Goal: Transaction & Acquisition: Purchase product/service

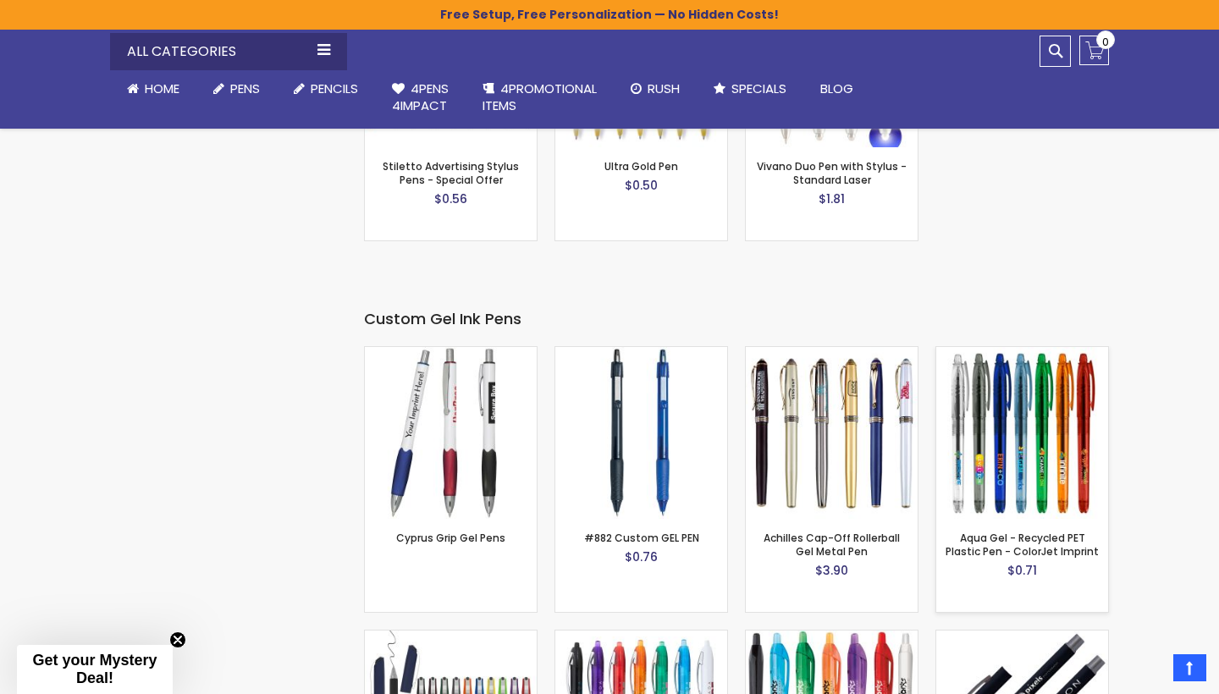
scroll to position [2674, 0]
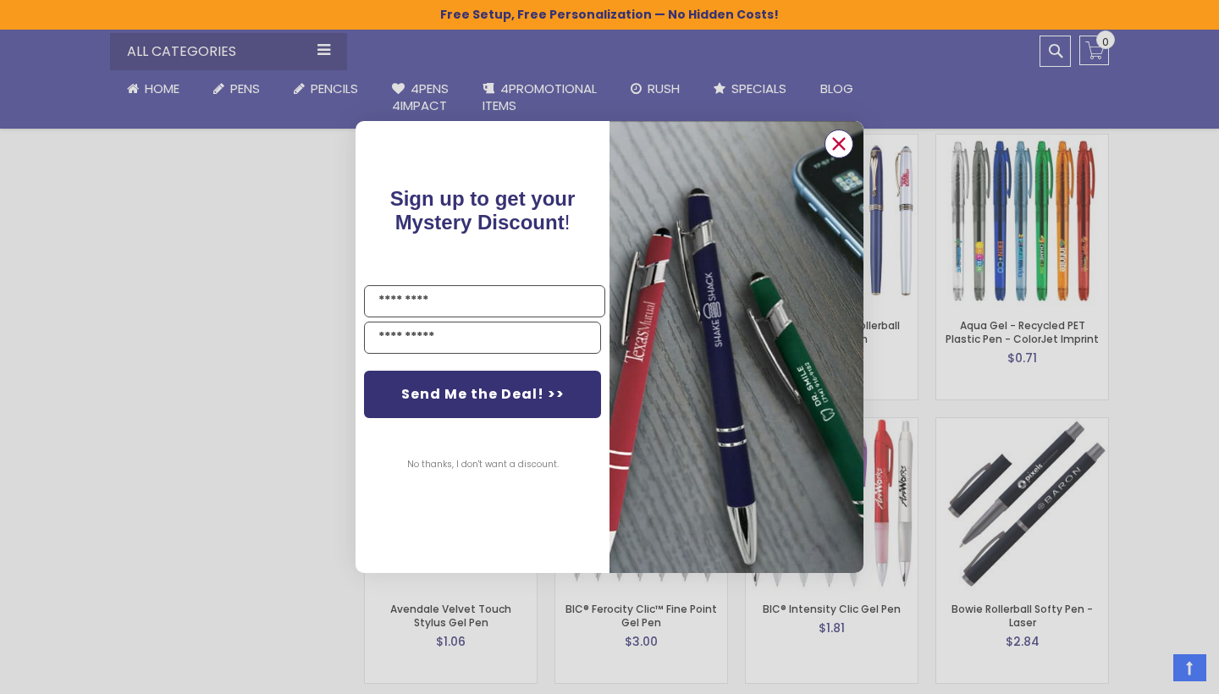
click at [843, 141] on icon "Close dialog" at bounding box center [839, 144] width 11 height 11
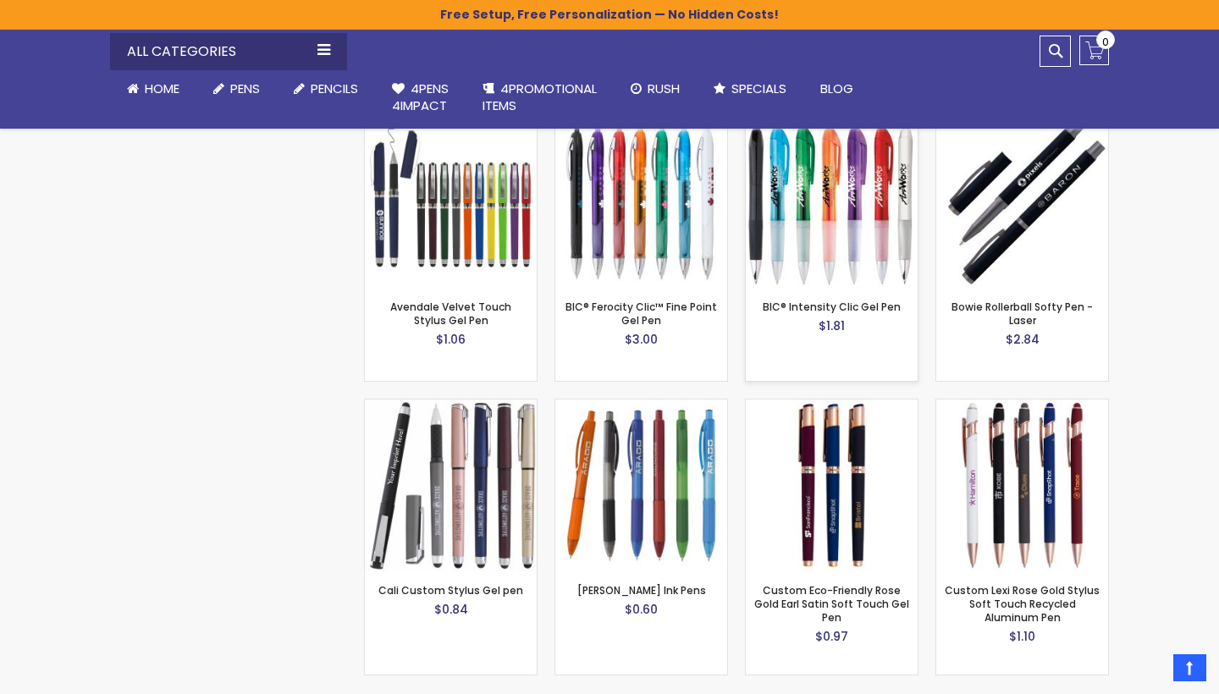
scroll to position [3017, 0]
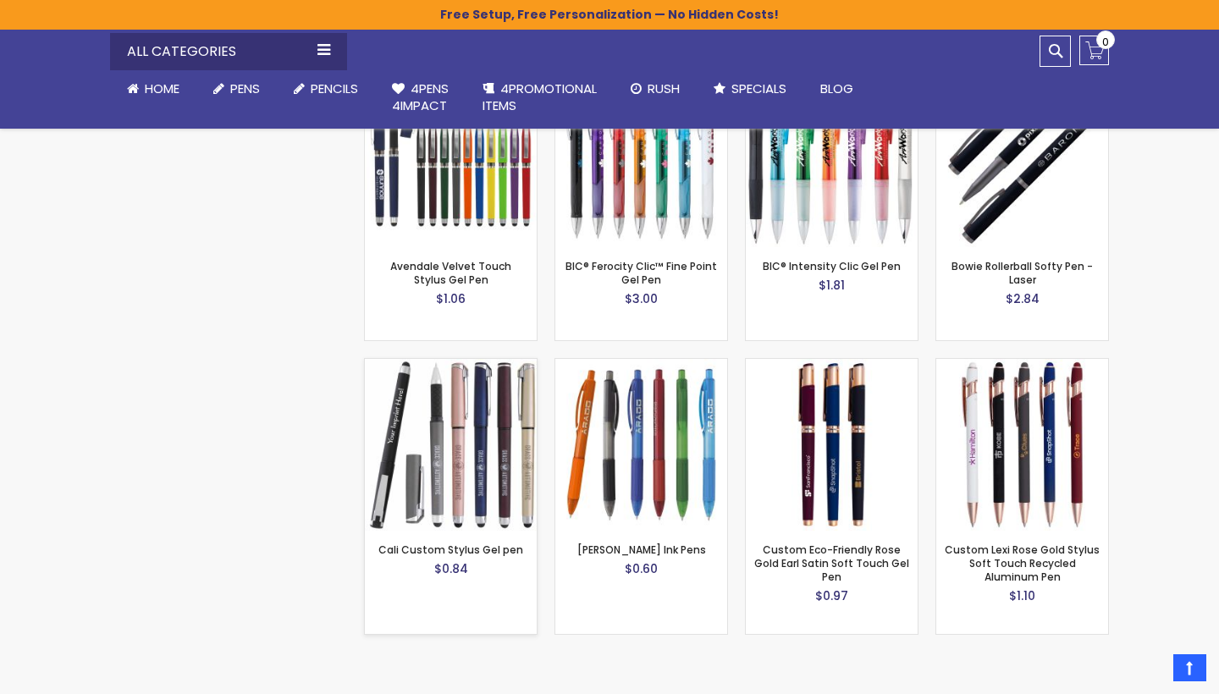
click at [482, 446] on img at bounding box center [451, 445] width 172 height 172
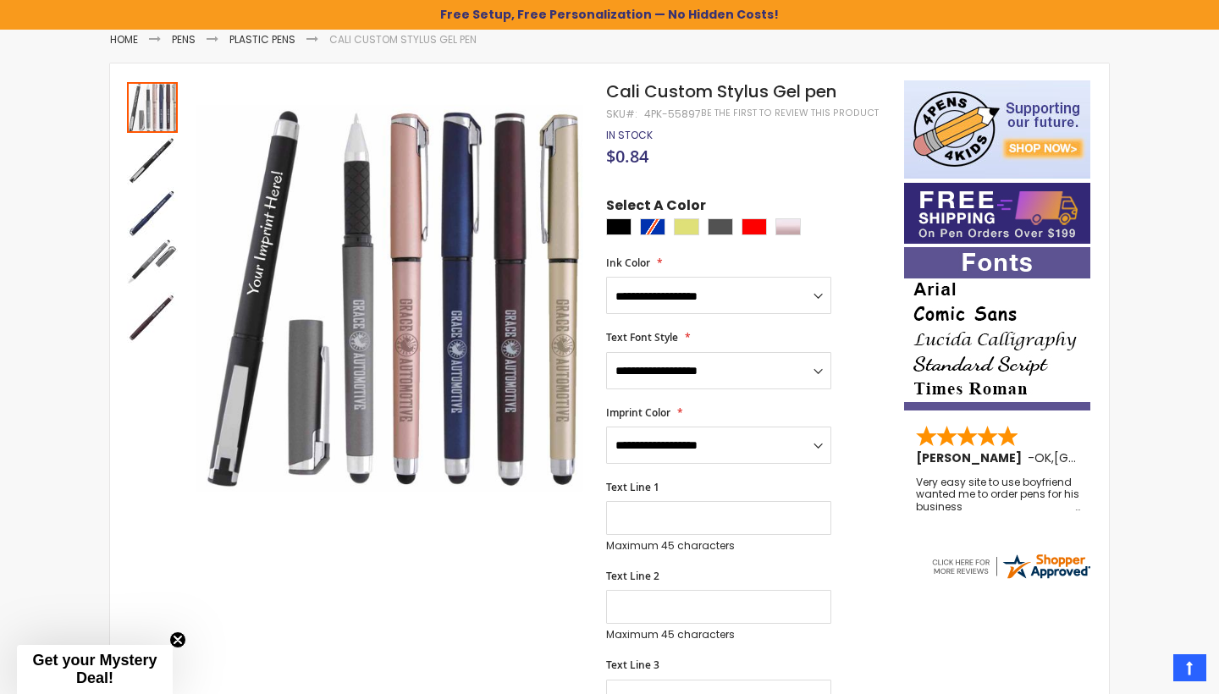
scroll to position [225, 0]
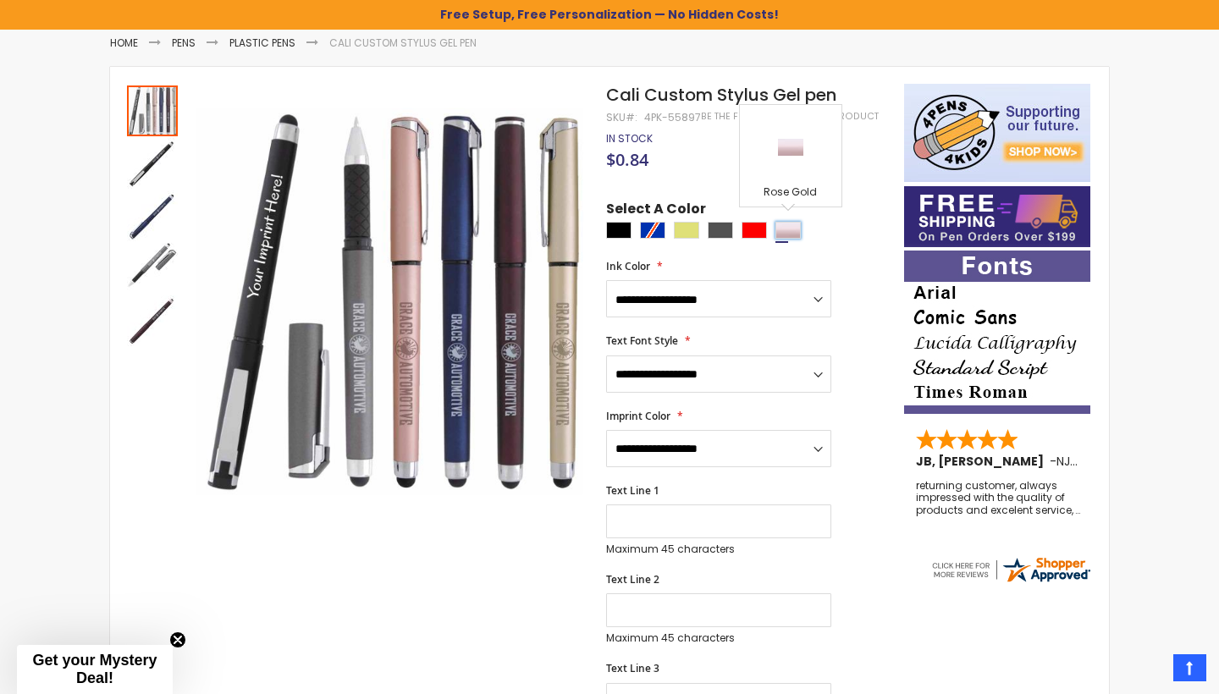
click at [786, 229] on div "Rose Gold" at bounding box center [787, 230] width 25 height 17
type input "****"
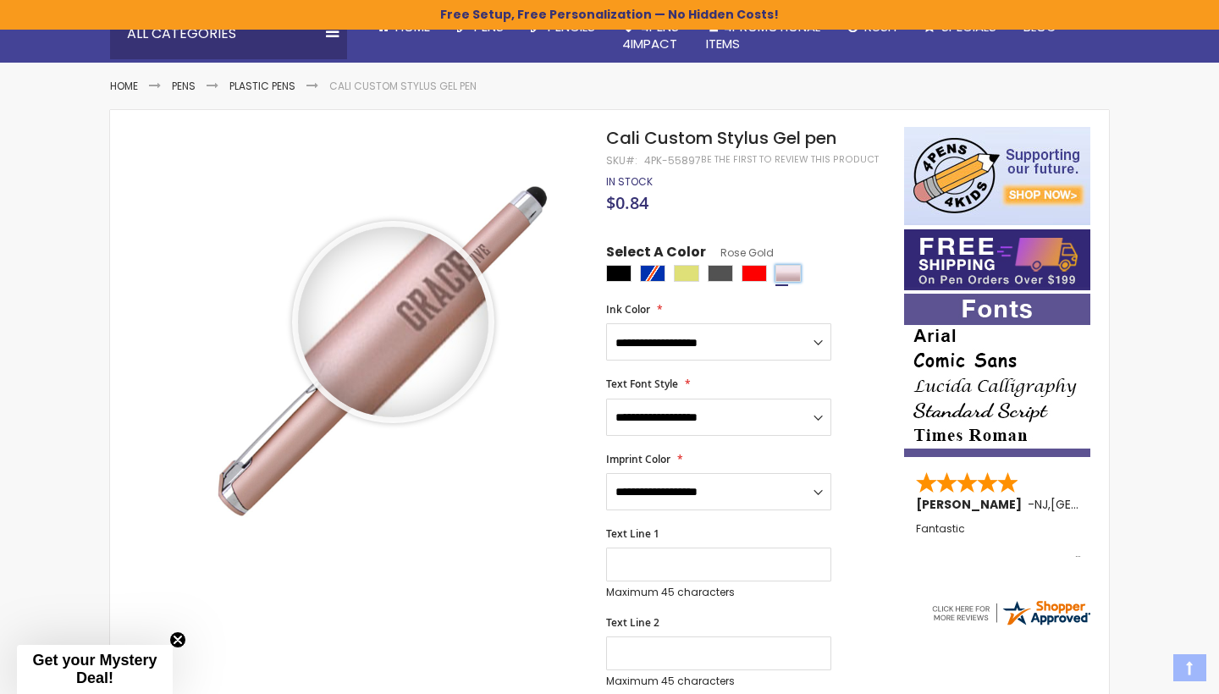
scroll to position [185, 0]
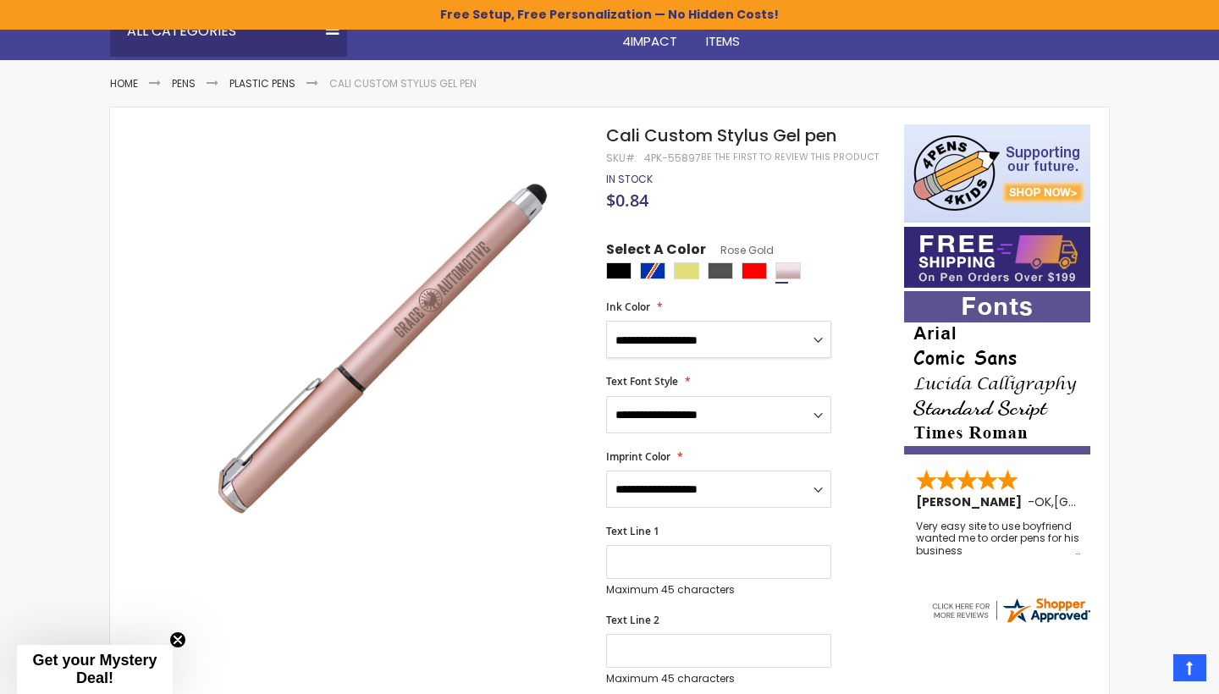
select select "****"
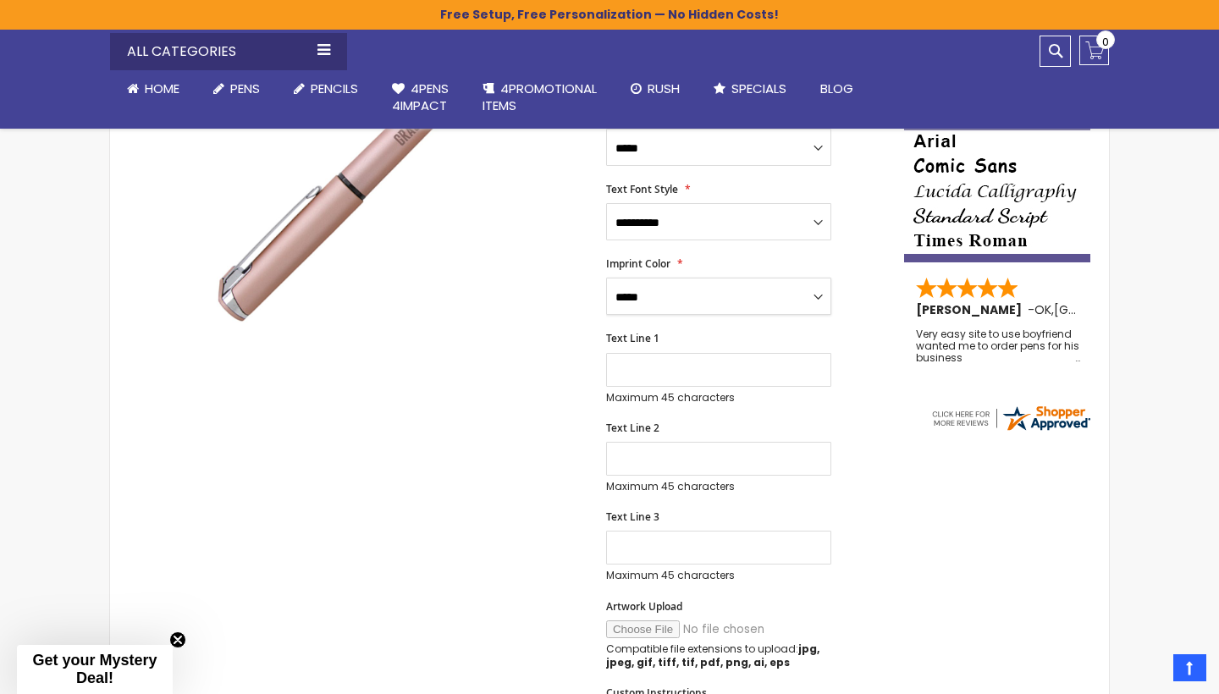
scroll to position [380, 0]
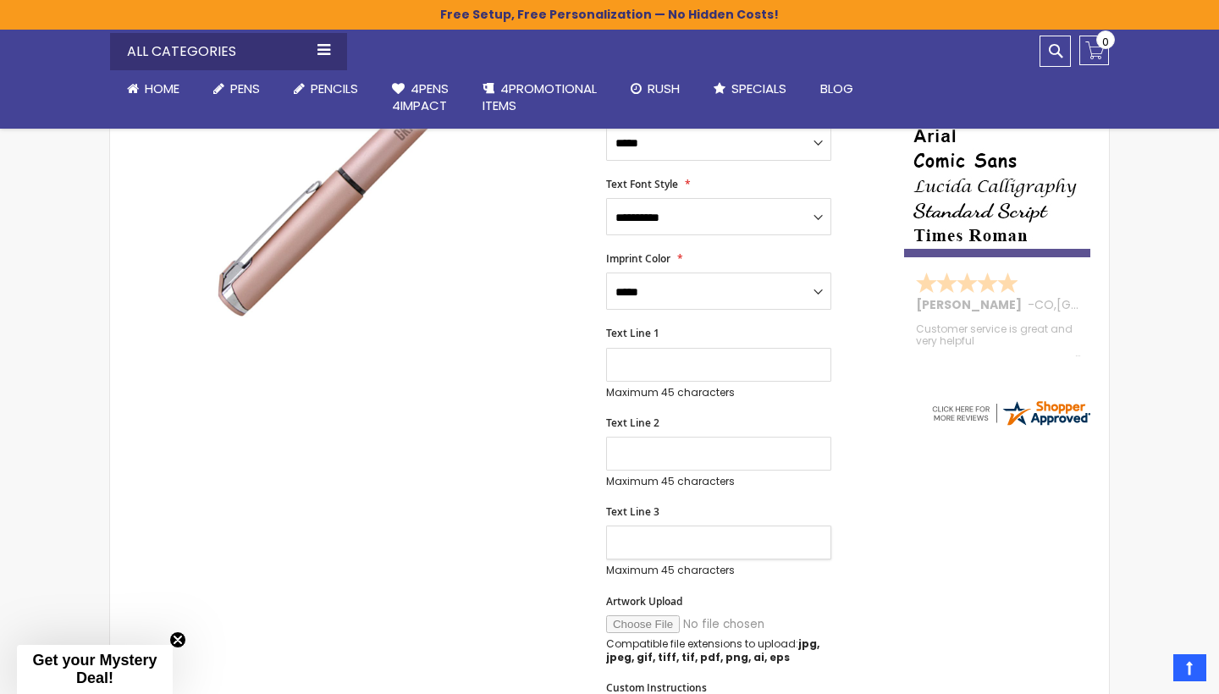
click at [676, 539] on input "Text Line 3" at bounding box center [718, 543] width 225 height 34
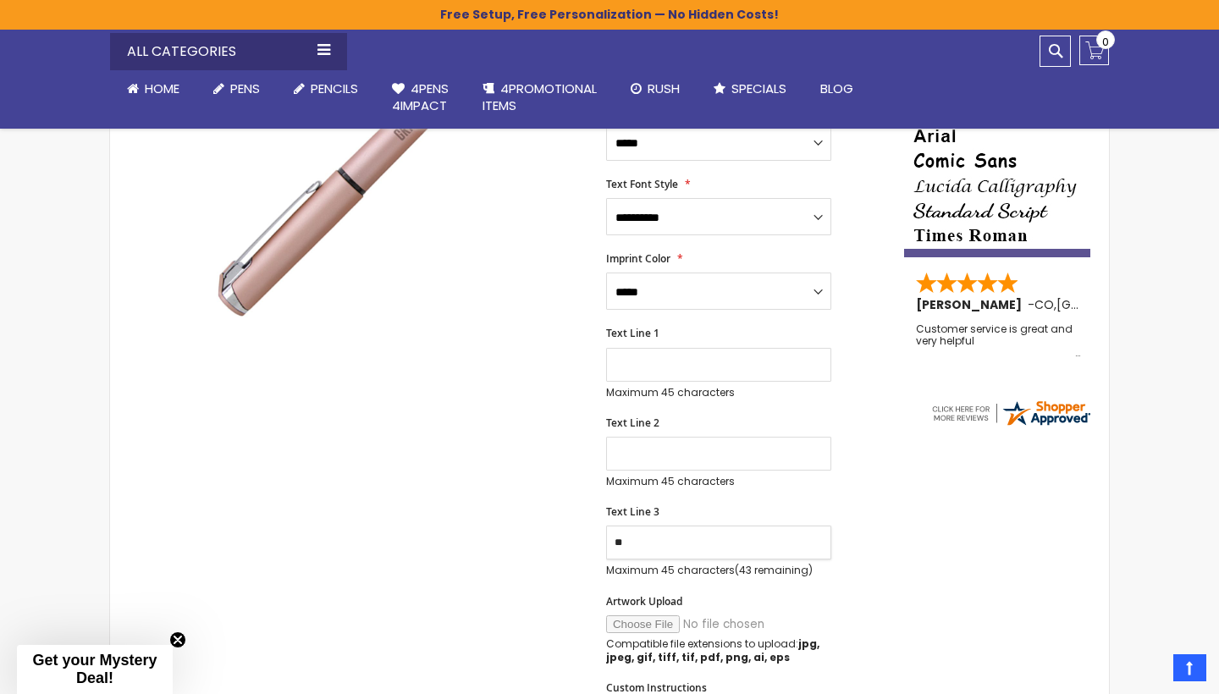
type input "*"
click at [961, 205] on img at bounding box center [997, 175] width 186 height 163
click at [629, 538] on input "Text Line 3" at bounding box center [718, 543] width 225 height 34
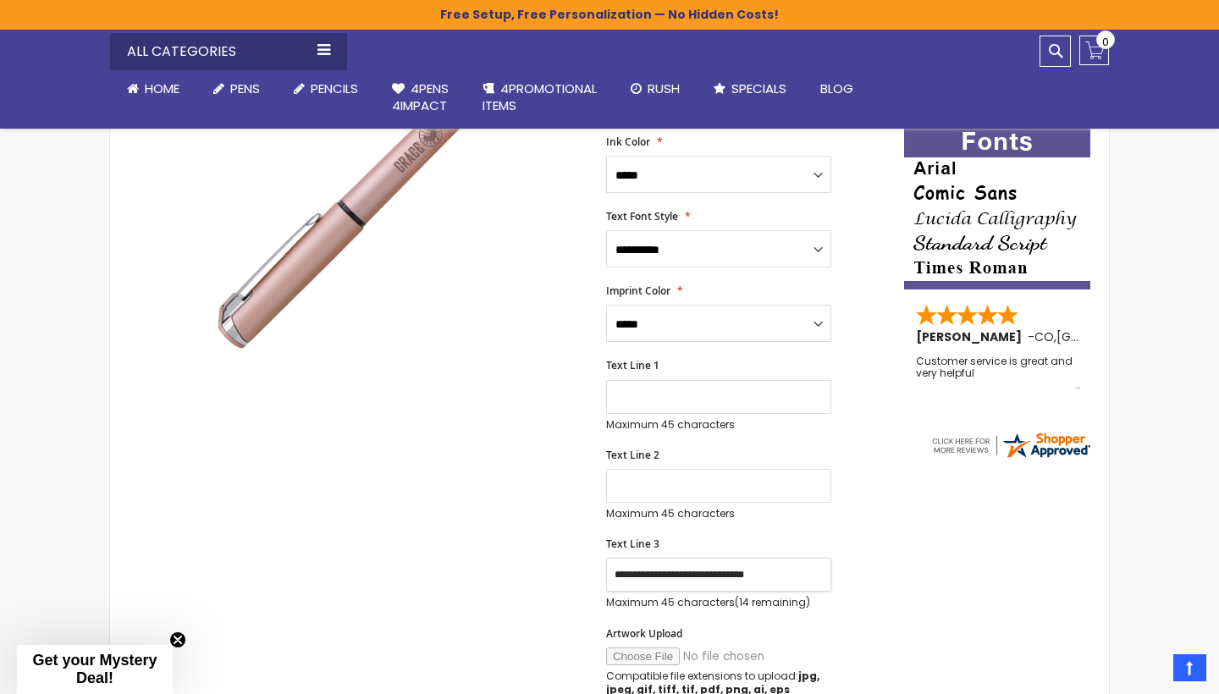
scroll to position [324, 0]
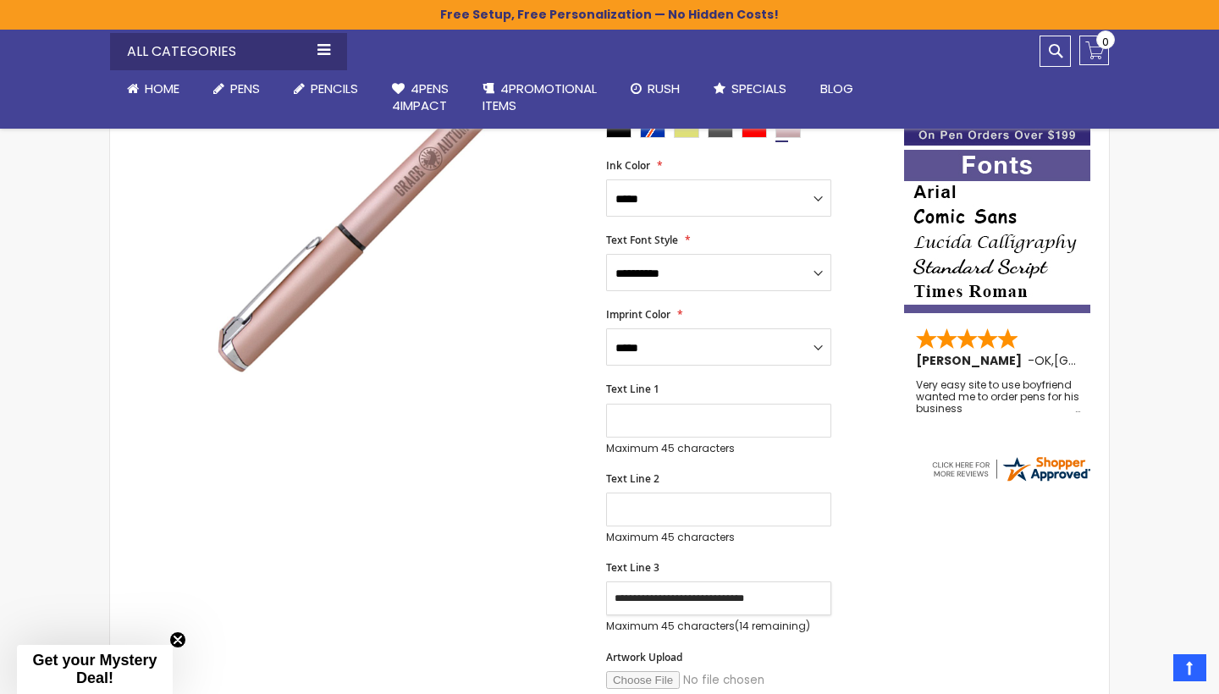
type input "**********"
click at [633, 416] on input "Text Line 1" at bounding box center [718, 421] width 225 height 34
type input "**********"
click at [619, 517] on input "Text Line 2" at bounding box center [718, 510] width 225 height 34
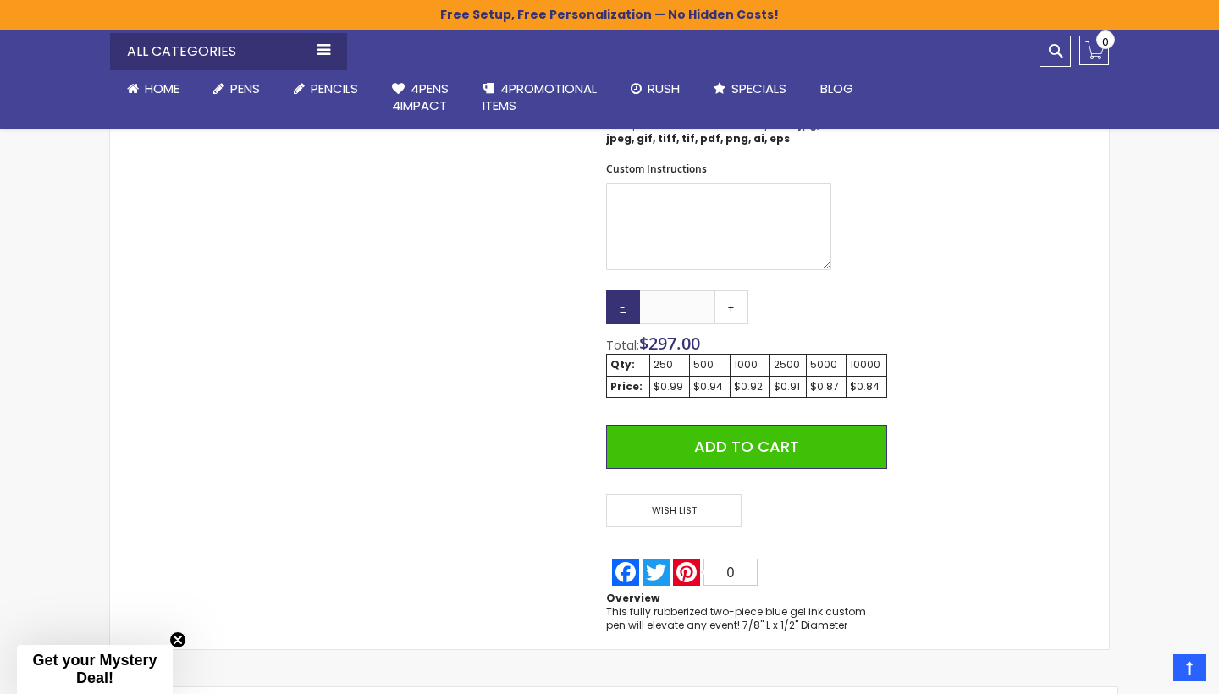
scroll to position [913, 0]
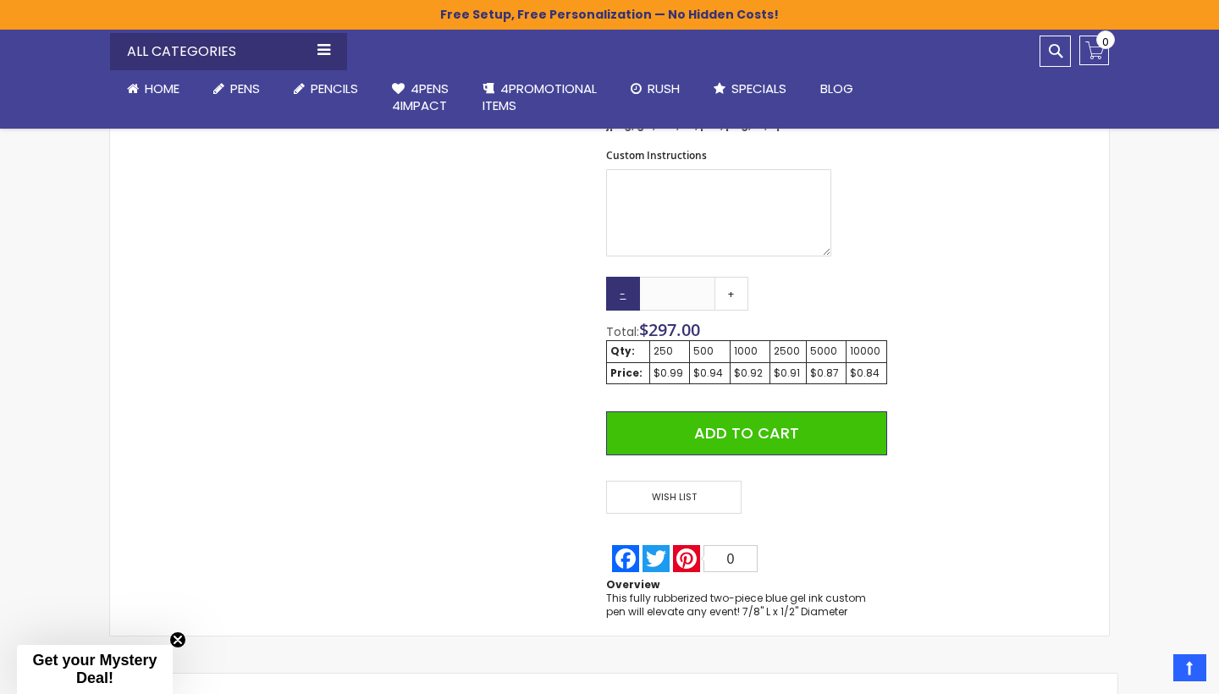
type input "**********"
click at [623, 289] on link "-" at bounding box center [623, 294] width 34 height 34
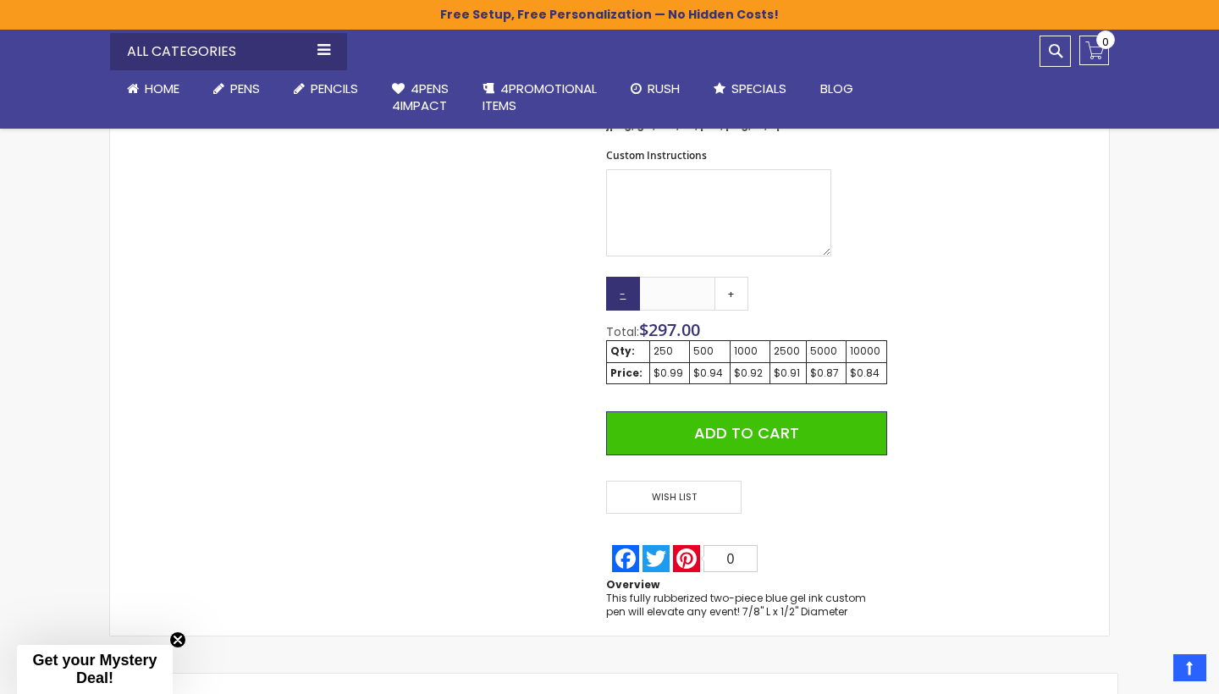
click at [623, 289] on link "-" at bounding box center [623, 294] width 34 height 34
click at [734, 284] on link "+" at bounding box center [731, 294] width 34 height 34
click at [735, 284] on link "+" at bounding box center [731, 294] width 34 height 34
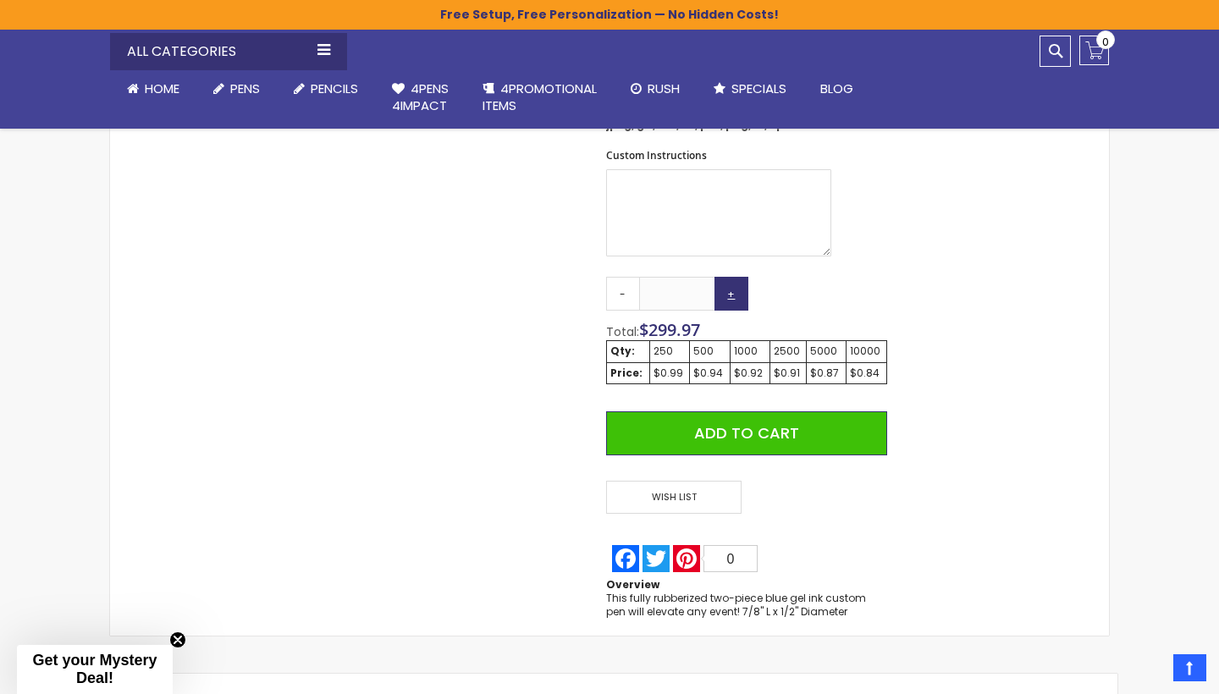
click at [735, 284] on link "+" at bounding box center [731, 294] width 34 height 34
click at [736, 287] on link "+" at bounding box center [731, 294] width 34 height 34
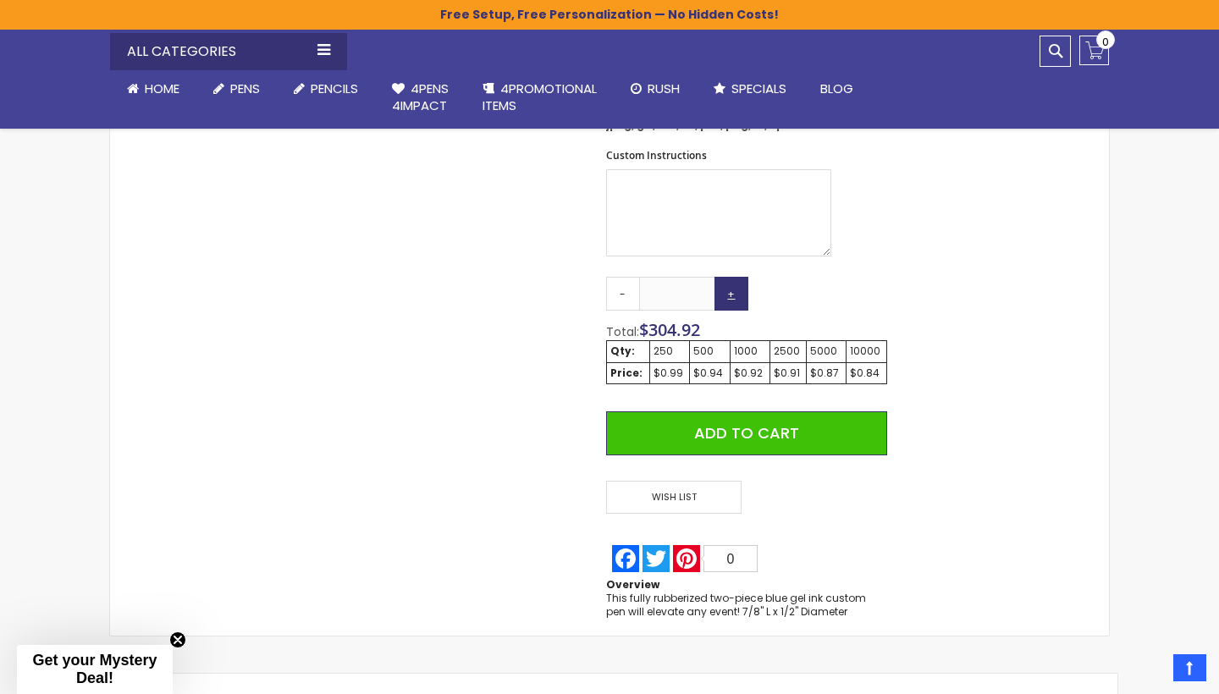
click at [736, 287] on link "+" at bounding box center [731, 294] width 34 height 34
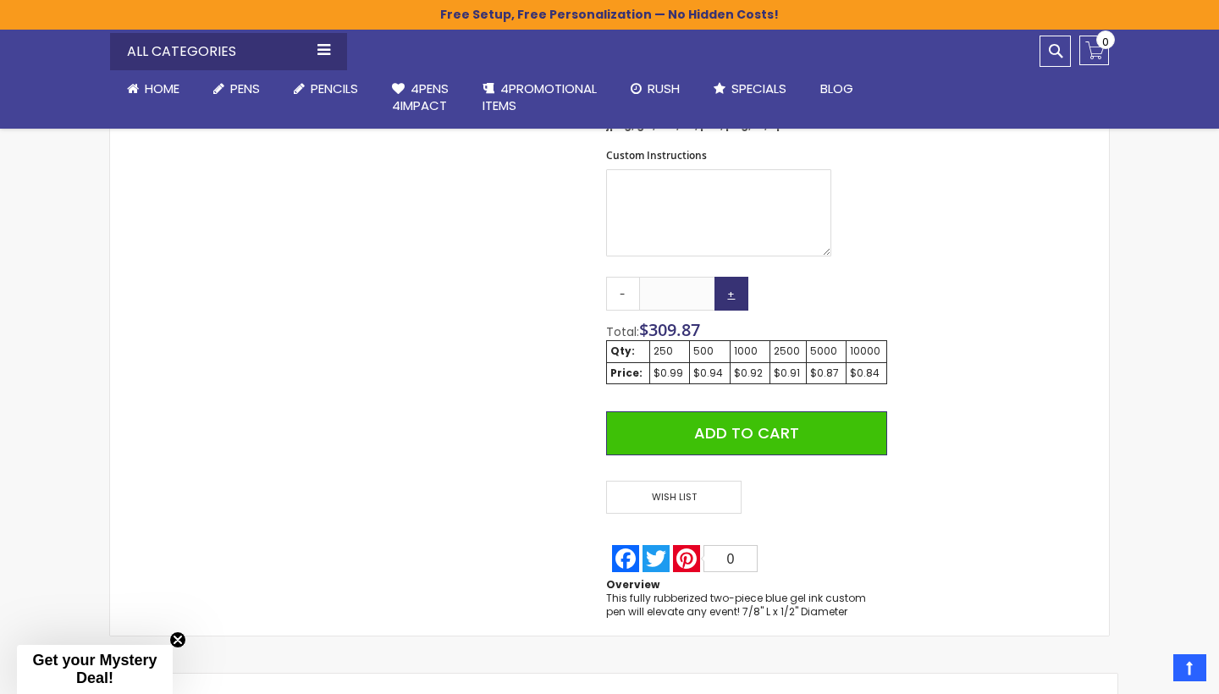
click at [736, 287] on link "+" at bounding box center [731, 294] width 34 height 34
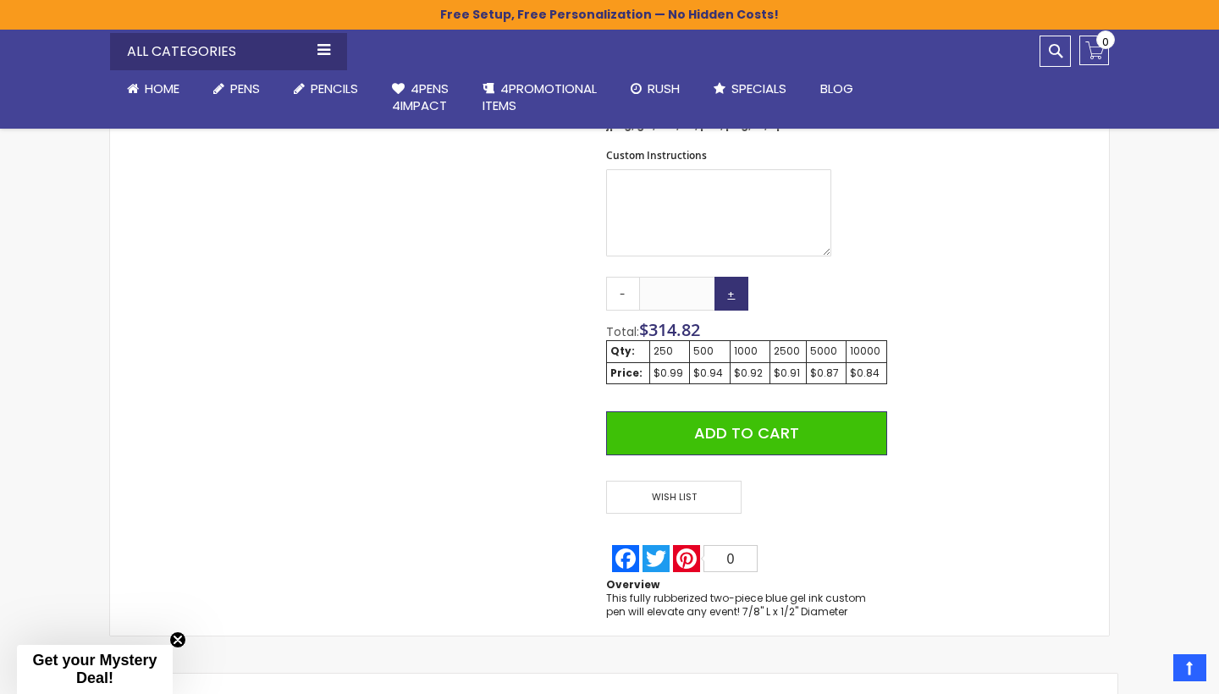
click at [736, 287] on link "+" at bounding box center [731, 294] width 34 height 34
click at [628, 285] on link "-" at bounding box center [623, 294] width 34 height 34
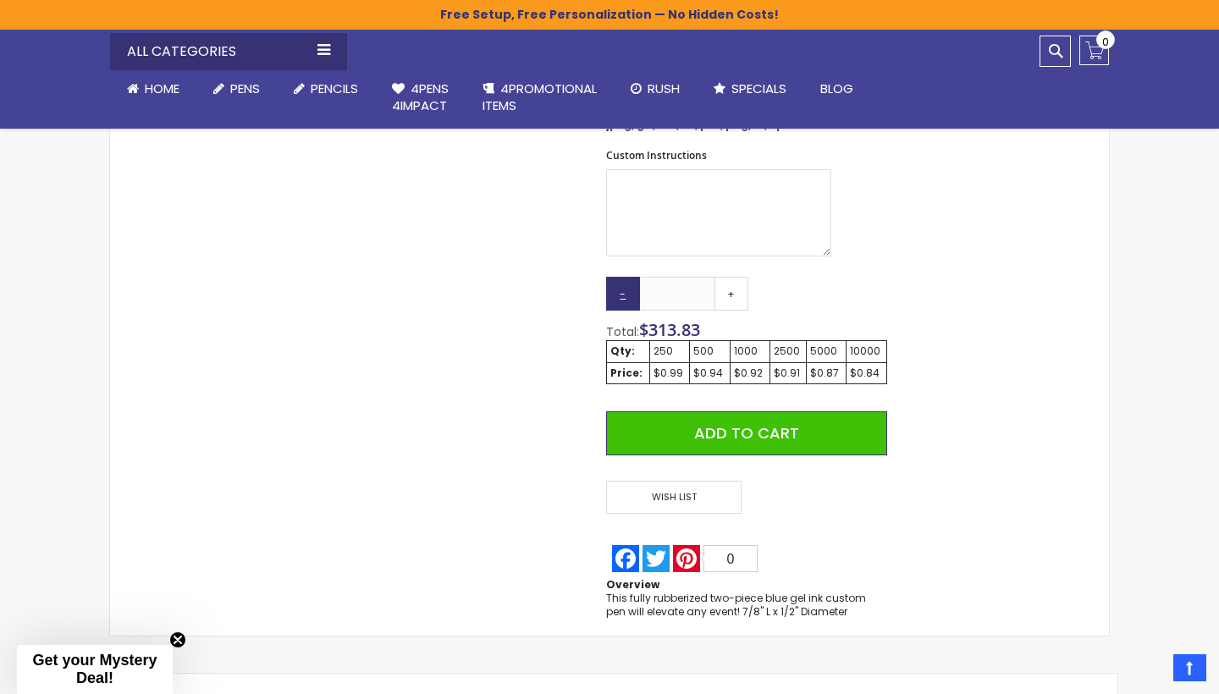
click at [623, 287] on link "-" at bounding box center [623, 294] width 34 height 34
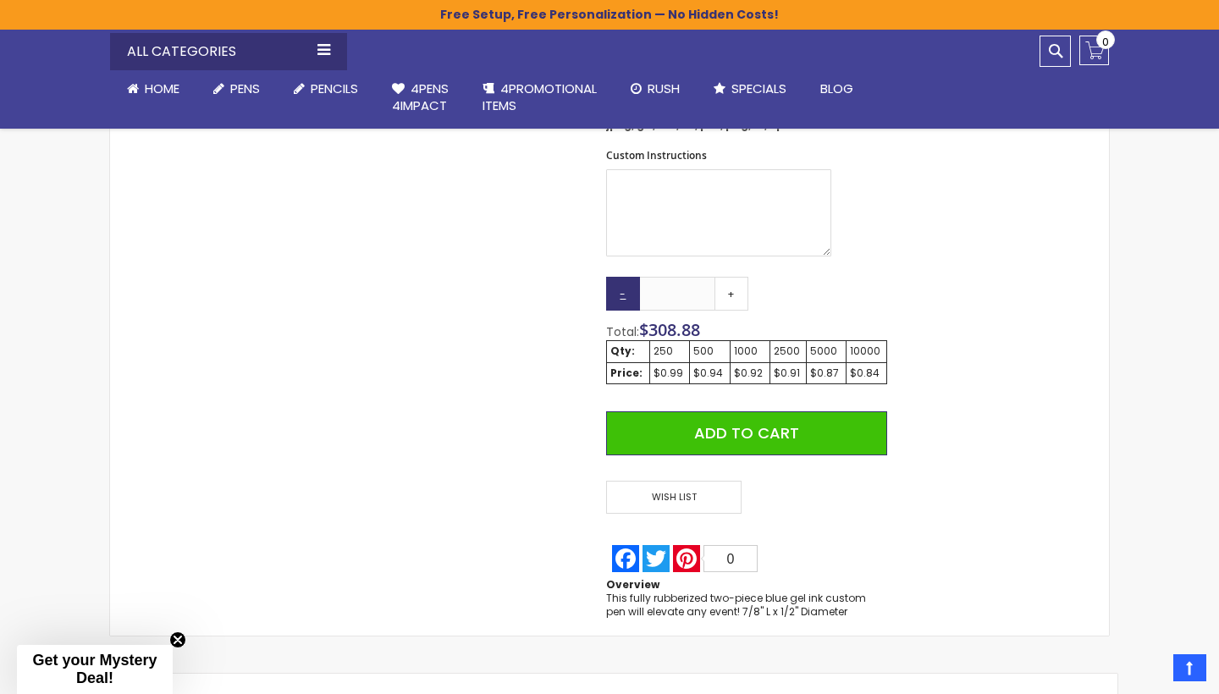
click at [623, 287] on link "-" at bounding box center [623, 294] width 34 height 34
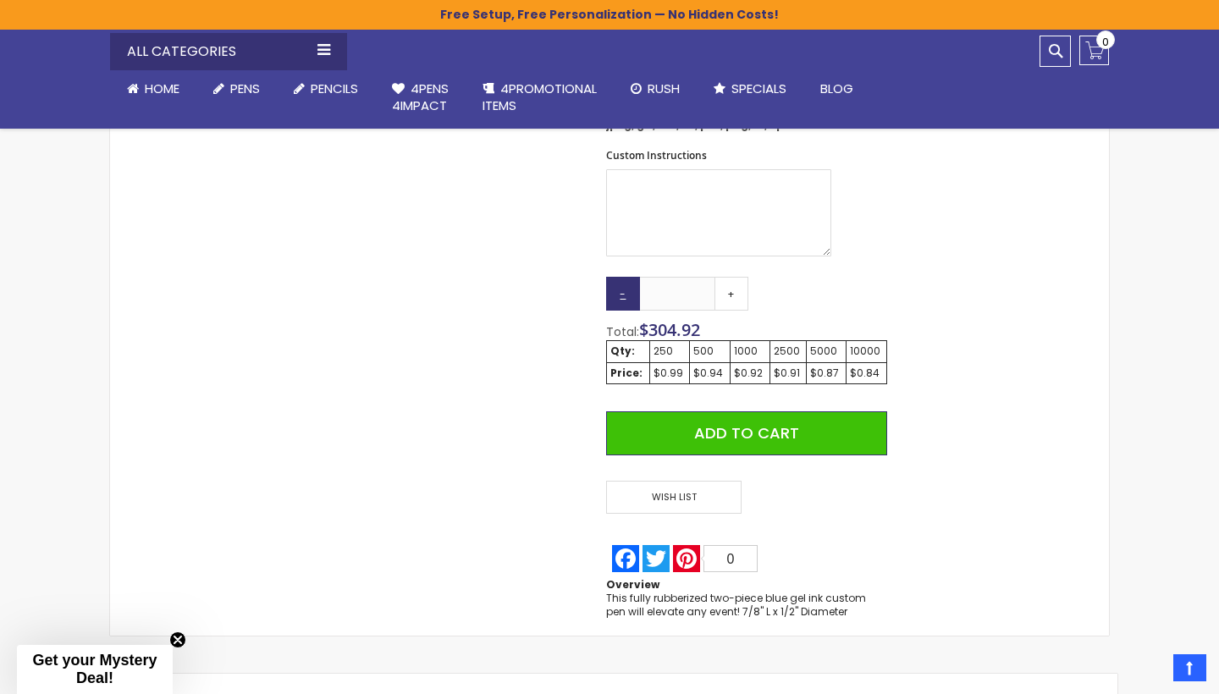
click at [623, 287] on link "-" at bounding box center [623, 294] width 34 height 34
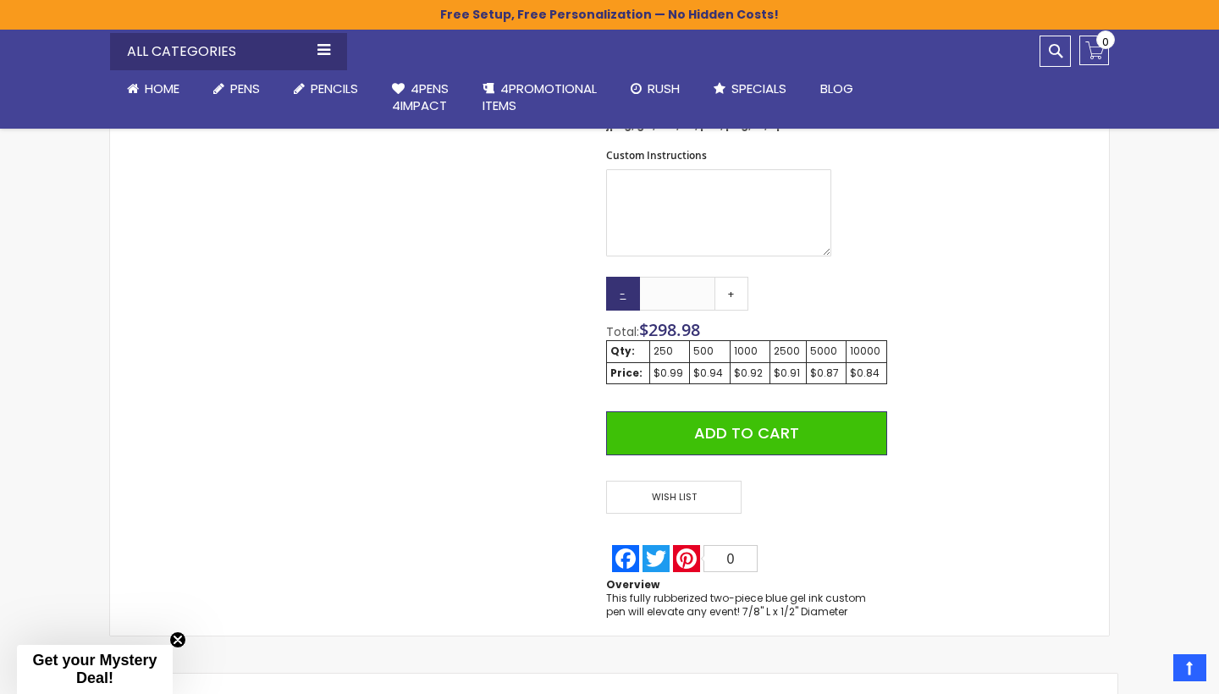
click at [623, 287] on link "-" at bounding box center [623, 294] width 34 height 34
type input "***"
click at [623, 287] on link "-" at bounding box center [623, 294] width 34 height 34
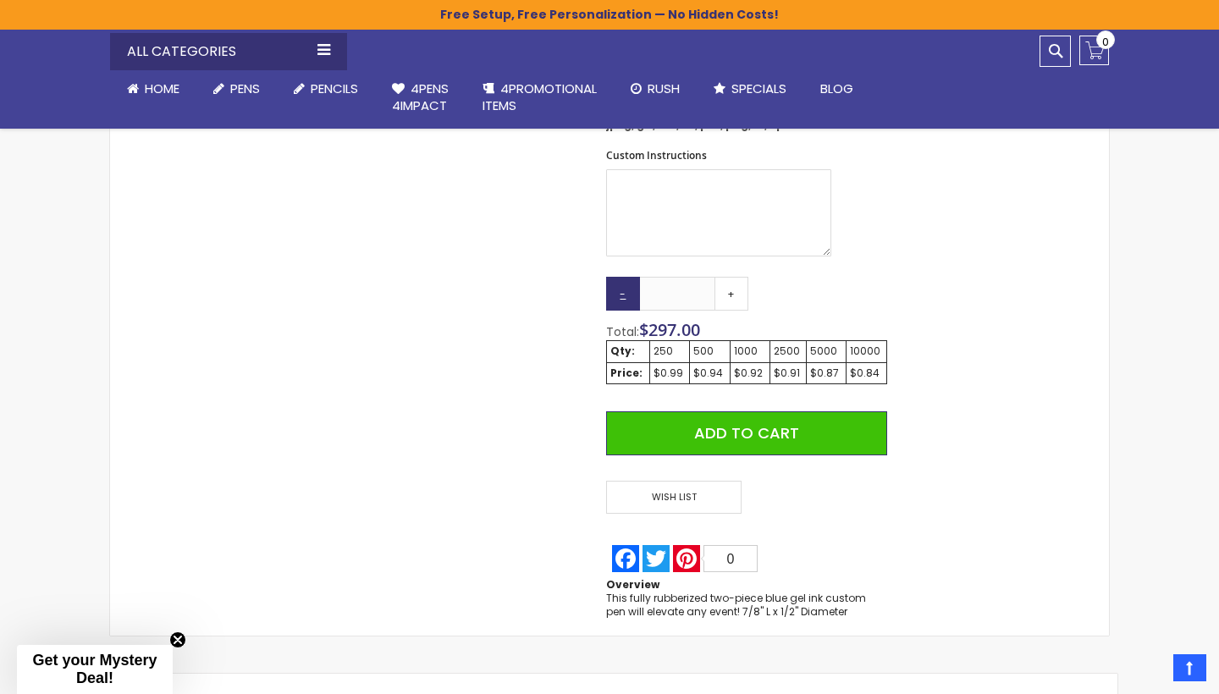
click at [623, 287] on link "-" at bounding box center [623, 294] width 34 height 34
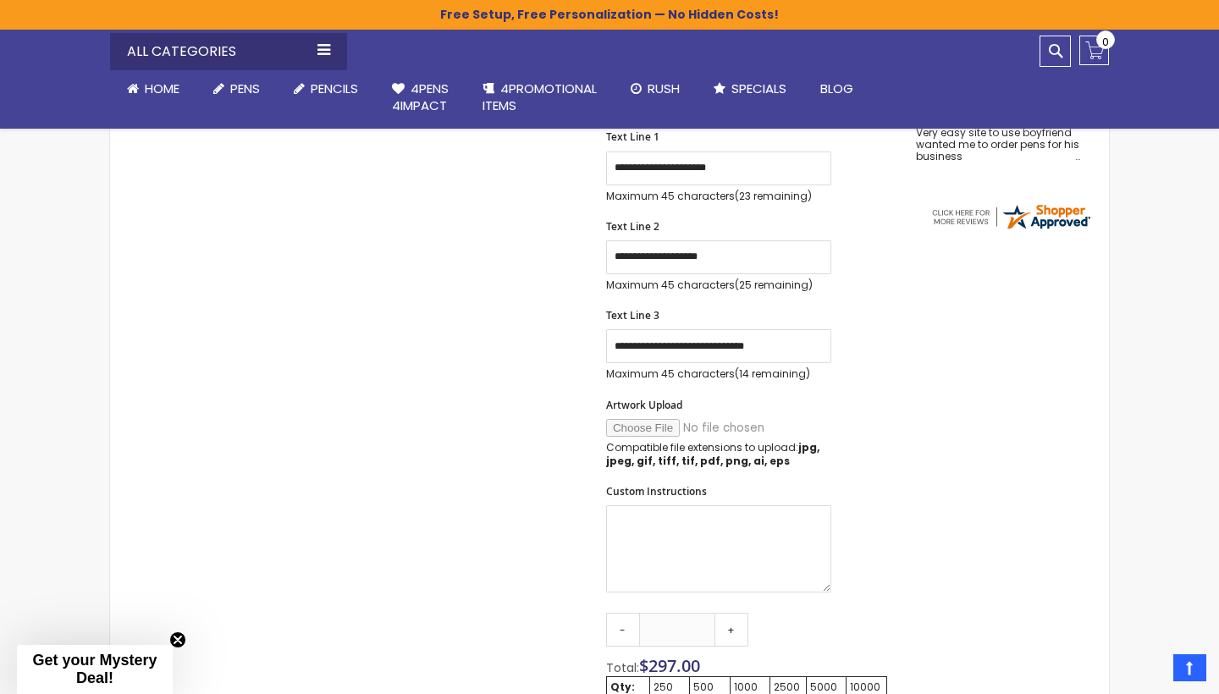
scroll to position [685, 0]
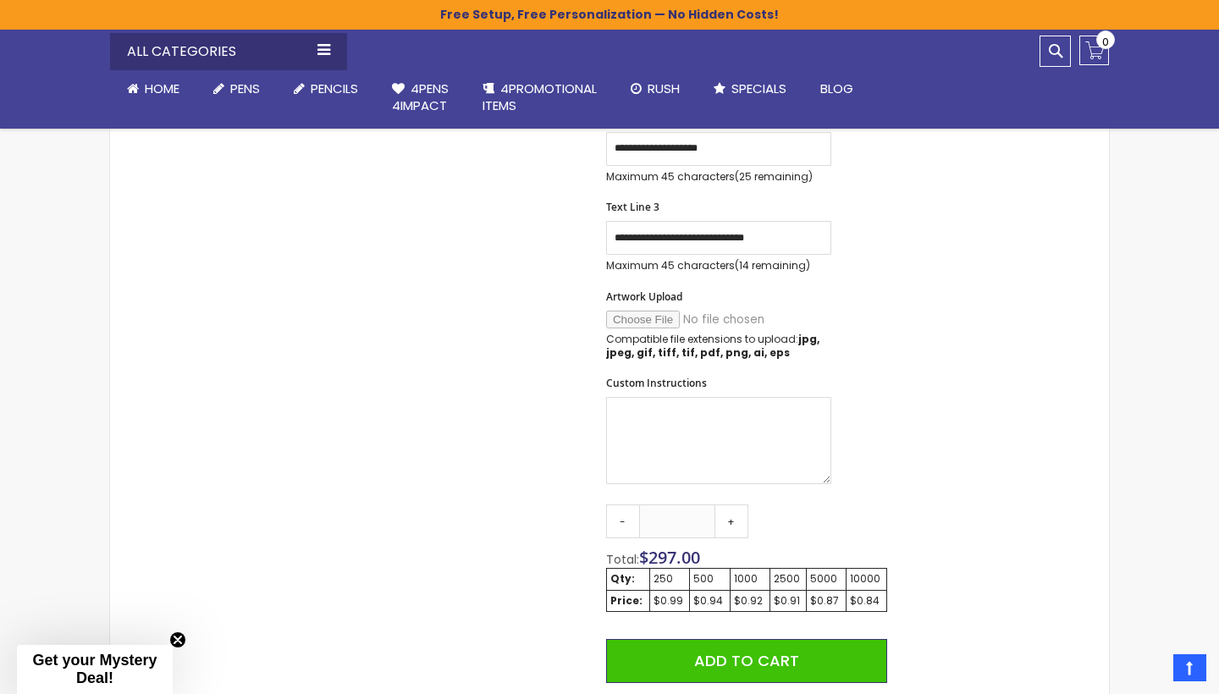
click at [712, 333] on p "Compatible file extensions to upload: jpg, jpeg, gif, tiff, tif, pdf, png, ai, …" at bounding box center [718, 346] width 225 height 27
click at [648, 471] on textarea "Custom Instructions" at bounding box center [718, 440] width 225 height 87
click at [628, 522] on link "-" at bounding box center [623, 522] width 34 height 34
click at [669, 594] on div "$0.99" at bounding box center [670, 601] width 33 height 14
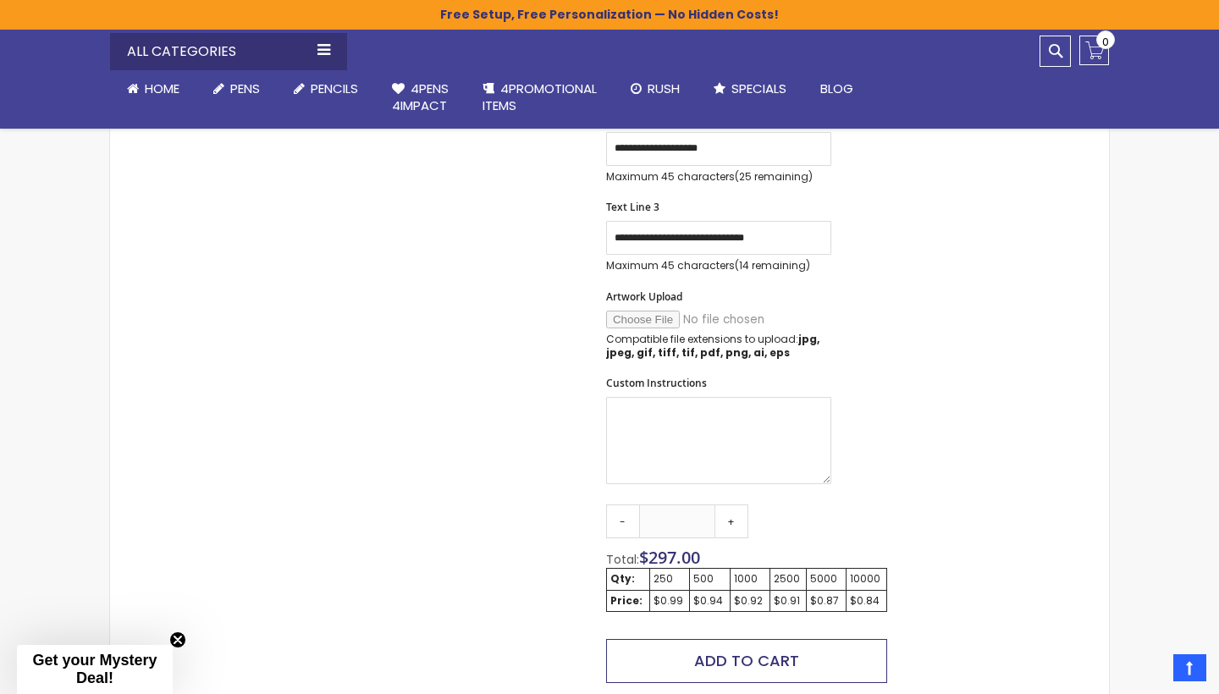
click at [720, 657] on span "Add to Cart" at bounding box center [746, 660] width 105 height 21
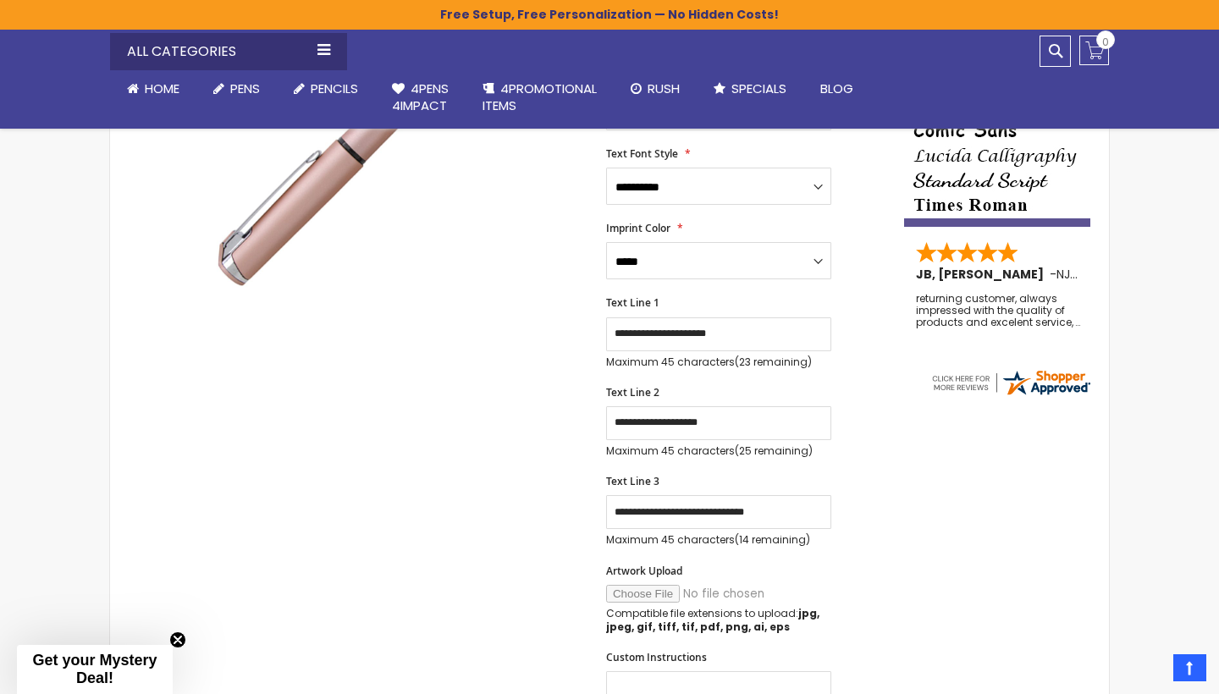
scroll to position [405, 0]
